Goal: Information Seeking & Learning: Learn about a topic

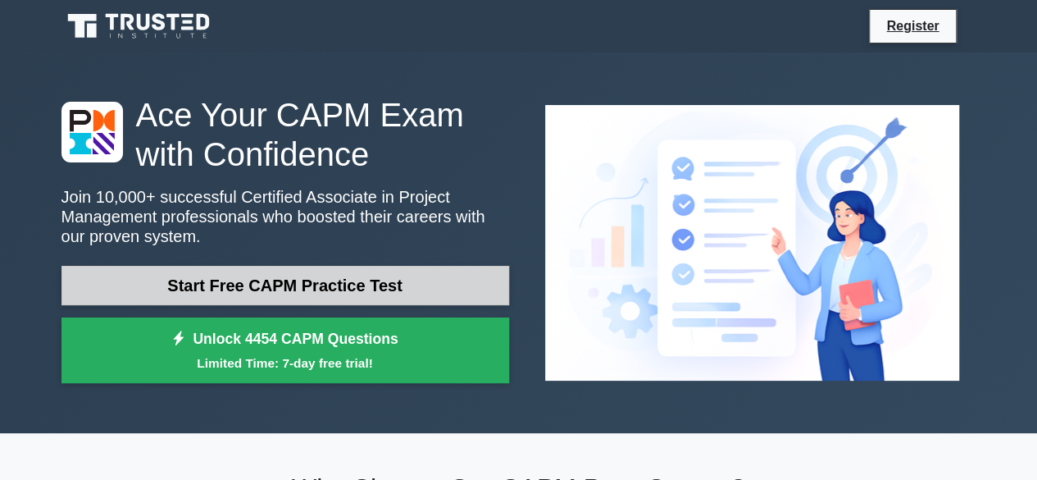
drag, startPoint x: 0, startPoint y: 0, endPoint x: 324, endPoint y: 281, distance: 428.9
click at [324, 281] on link "Start Free CAPM Practice Test" at bounding box center [285, 285] width 448 height 39
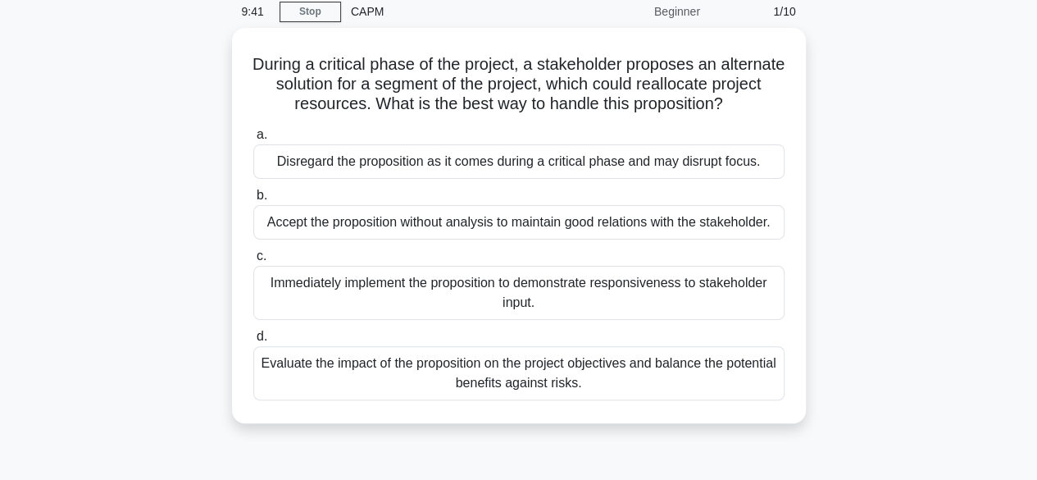
scroll to position [61, 0]
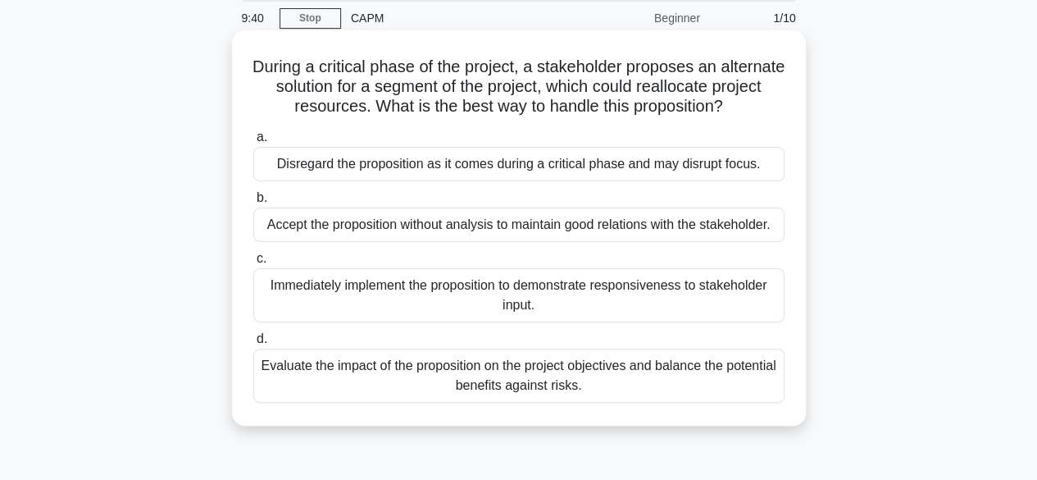
click at [334, 132] on label "a. Disregard the proposition as it comes during a critical phase and may disrup…" at bounding box center [518, 154] width 531 height 54
click at [253, 132] on input "a. Disregard the proposition as it comes during a critical phase and may disrup…" at bounding box center [253, 137] width 0 height 11
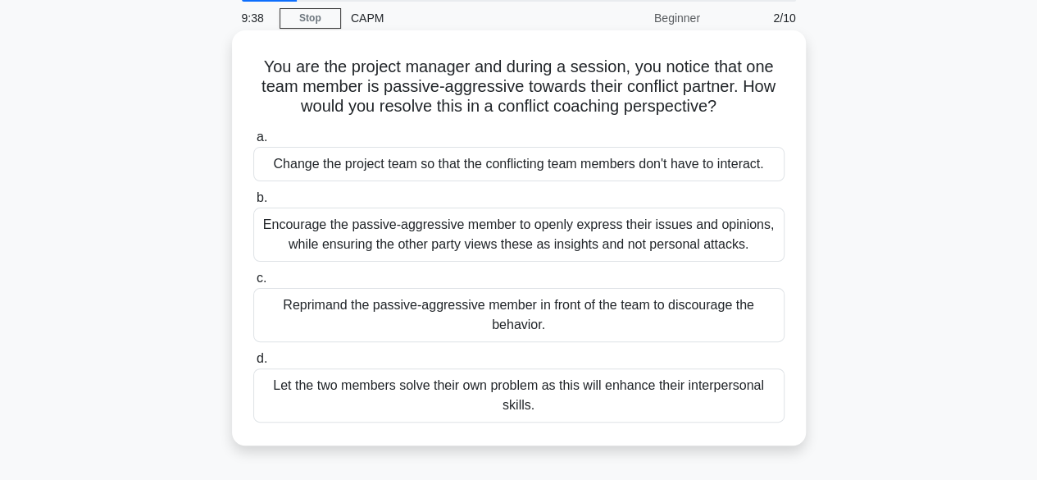
scroll to position [0, 0]
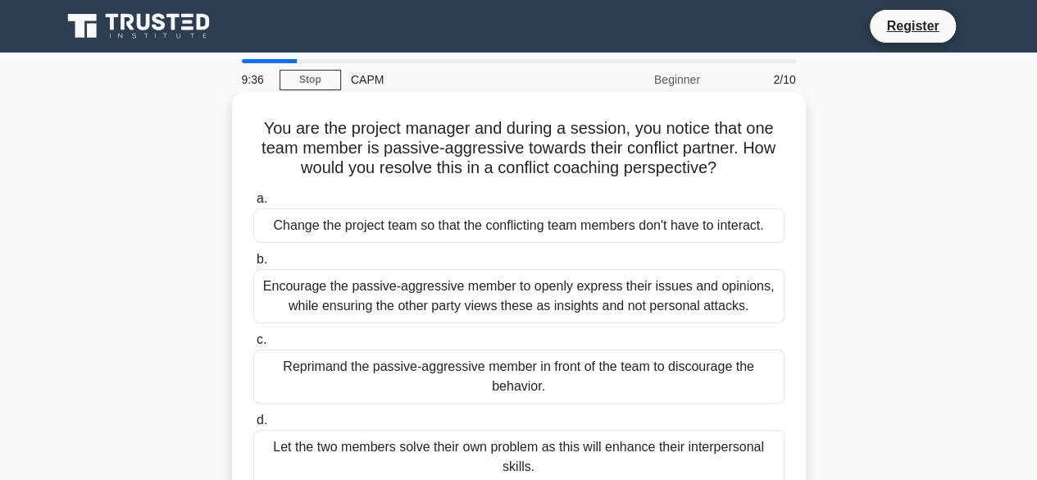
click at [293, 227] on div "Change the project team so that the conflicting team members don't have to inte…" at bounding box center [518, 225] width 531 height 34
click at [253, 204] on input "a. Change the project team so that the conflicting team members don't have to i…" at bounding box center [253, 198] width 0 height 11
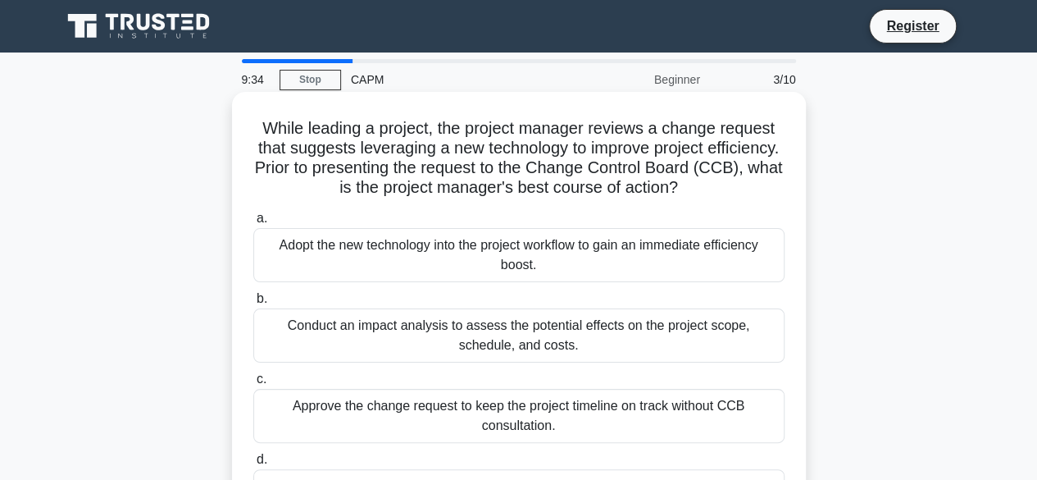
click at [342, 252] on div "Adopt the new technology into the project workflow to gain an immediate efficie…" at bounding box center [518, 255] width 531 height 54
click at [253, 224] on input "a. Adopt the new technology into the project workflow to gain an immediate effi…" at bounding box center [253, 218] width 0 height 11
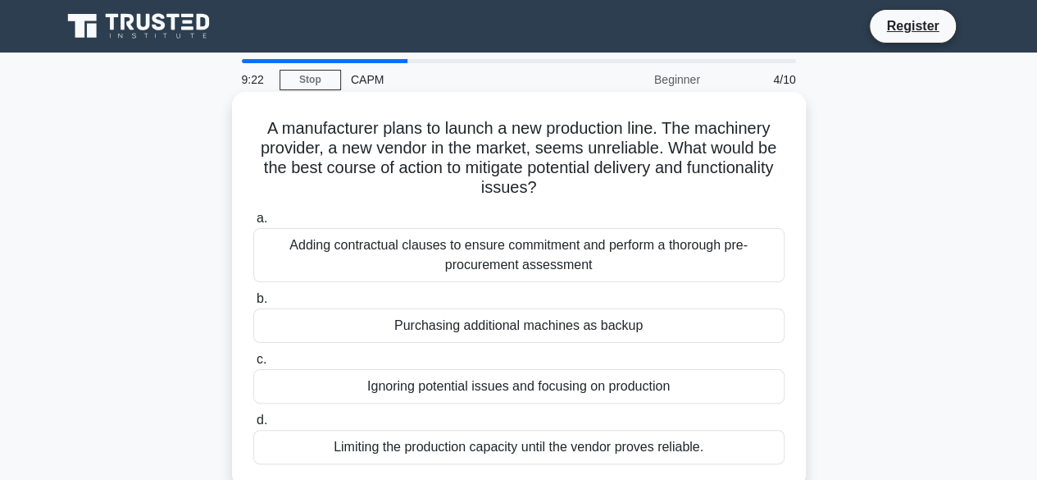
click at [292, 248] on div "Adding contractual clauses to ensure commitment and perform a thorough pre-proc…" at bounding box center [518, 255] width 531 height 54
click at [253, 224] on input "a. Adding contractual clauses to ensure commitment and perform a thorough pre-p…" at bounding box center [253, 218] width 0 height 11
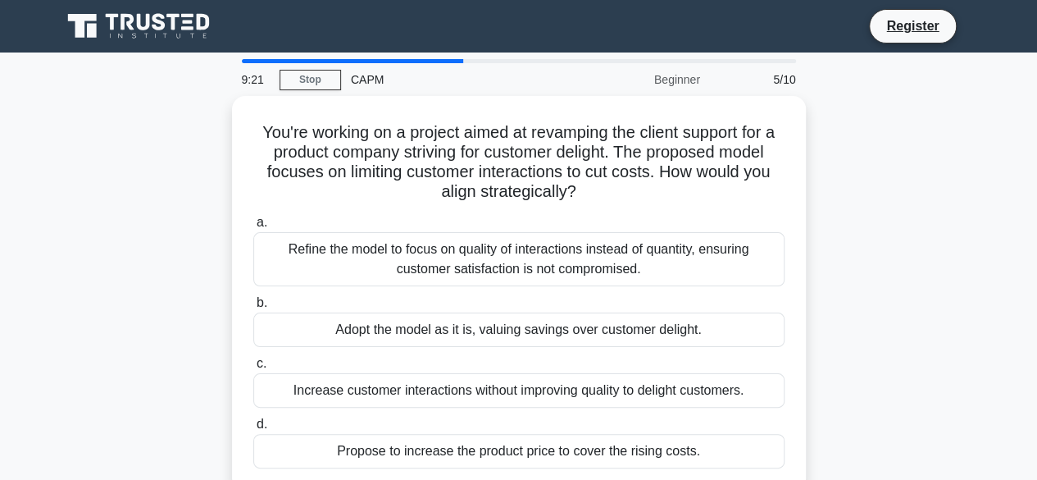
click at [292, 248] on div "Refine the model to focus on quality of interactions instead of quantity, ensur…" at bounding box center [518, 259] width 531 height 54
click at [253, 228] on input "a. Refine the model to focus on quality of interactions instead of quantity, en…" at bounding box center [253, 222] width 0 height 11
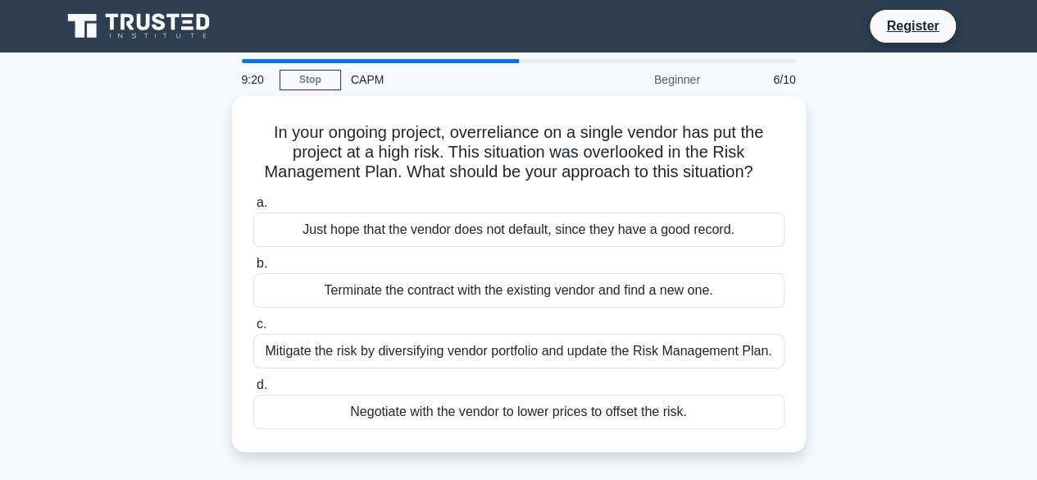
click at [292, 248] on div "a. Just hope that the vendor does not default, since they have a good record. b…" at bounding box center [518, 310] width 551 height 243
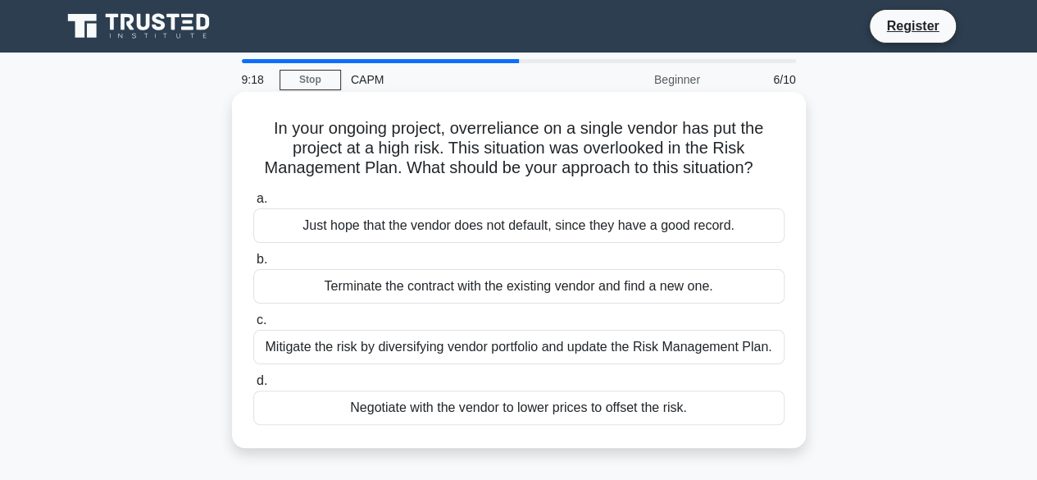
click at [297, 230] on div "Just hope that the vendor does not default, since they have a good record." at bounding box center [518, 225] width 531 height 34
click at [253, 204] on input "a. Just hope that the vendor does not default, since they have a good record." at bounding box center [253, 198] width 0 height 11
